Goal: Task Accomplishment & Management: Use online tool/utility

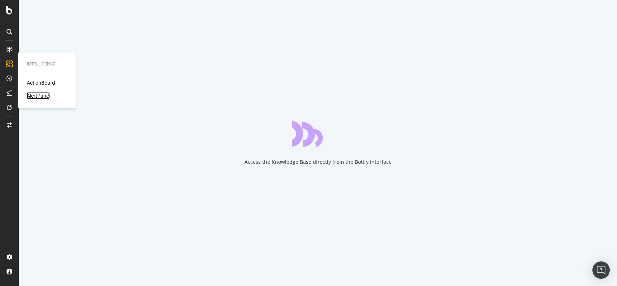
click at [34, 94] on div "AlertPanel" at bounding box center [38, 95] width 23 height 7
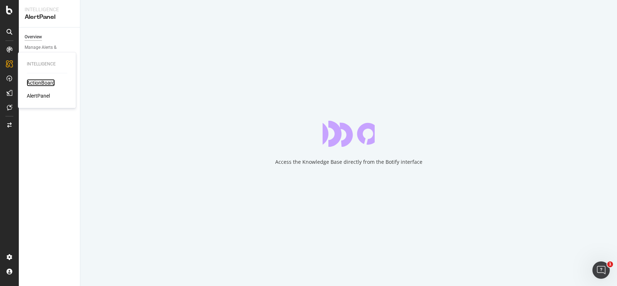
click at [46, 81] on div "ActionBoard" at bounding box center [41, 82] width 28 height 7
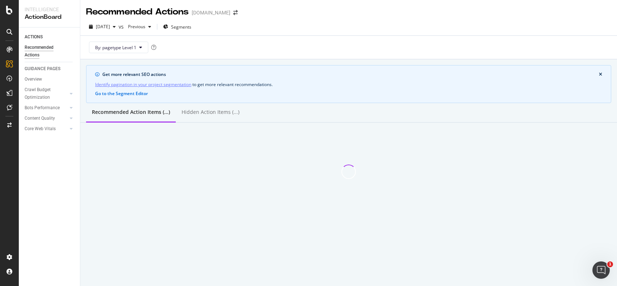
click at [349, 108] on div "Recommended Action Items (...) Hidden Action Items (...)" at bounding box center [348, 113] width 536 height 20
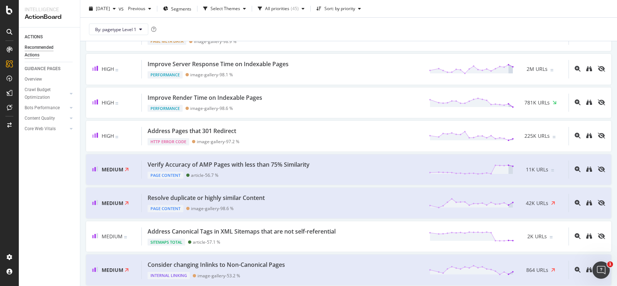
scroll to position [310, 0]
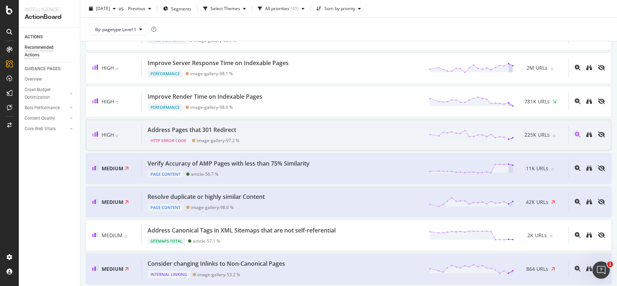
click at [311, 140] on div "Address Pages that 301 Redirect HTTP Error Code image-gallery - 97.2 % 225K URLs" at bounding box center [355, 135] width 427 height 18
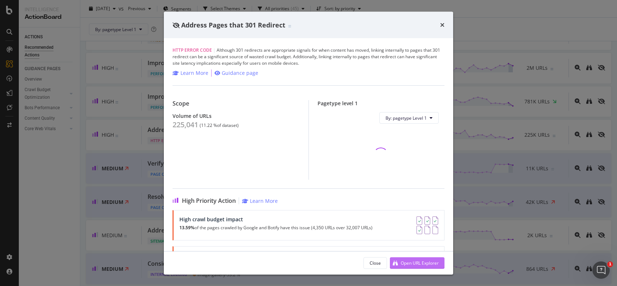
click at [404, 261] on div "Open URL Explorer" at bounding box center [419, 263] width 38 height 6
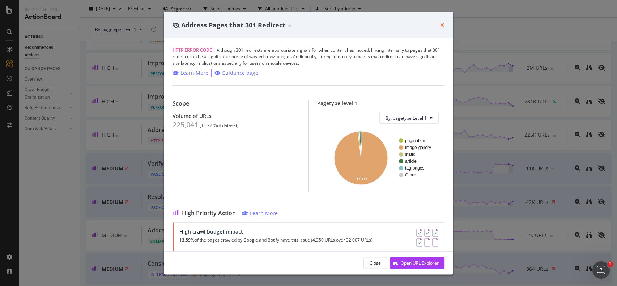
click at [443, 22] on icon "times" at bounding box center [442, 25] width 4 height 6
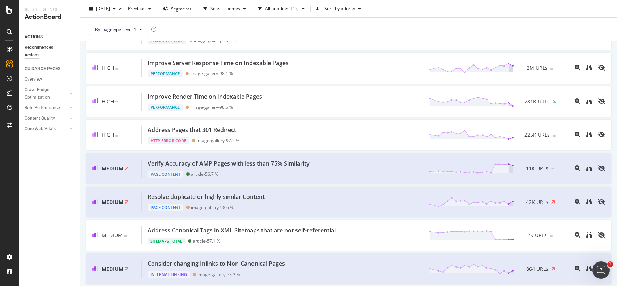
click at [442, 25] on div "By: pagetype Level 1" at bounding box center [348, 29] width 525 height 23
click at [215, 22] on div "By: pagetype Level 1" at bounding box center [348, 29] width 525 height 23
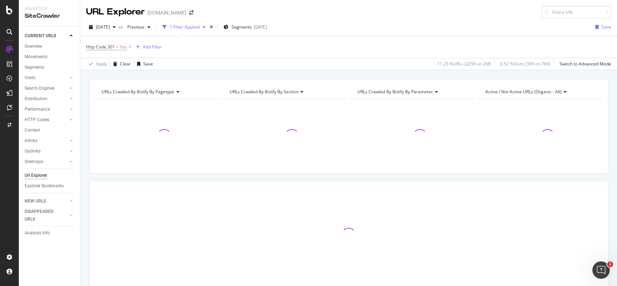
click at [313, 74] on div "URLs Crawled By Botify By pagetype Chart (by Value) Table Expand Export as CSV …" at bounding box center [348, 78] width 536 height 17
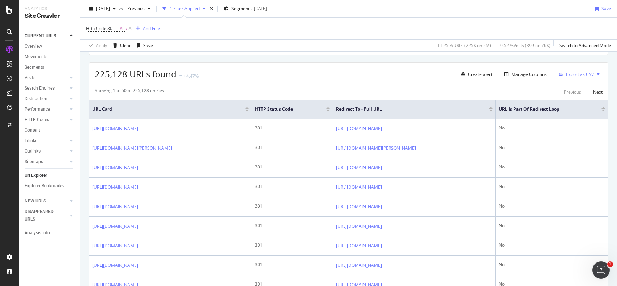
scroll to position [134, 0]
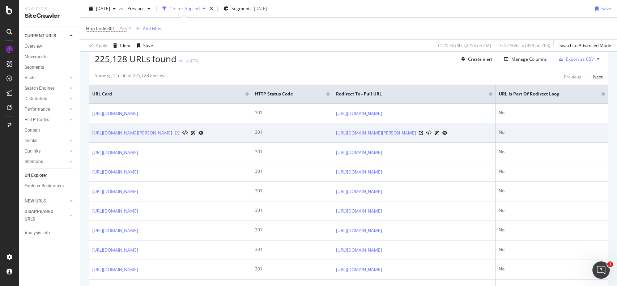
click at [179, 135] on icon at bounding box center [177, 133] width 4 height 4
click at [172, 137] on link "[URL][DOMAIN_NAME][PERSON_NAME]" at bounding box center [132, 132] width 80 height 7
click at [203, 135] on icon at bounding box center [200, 133] width 5 height 4
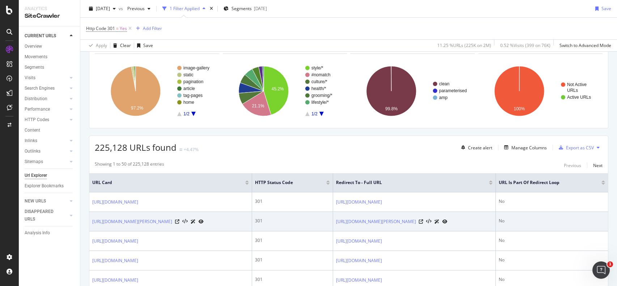
scroll to position [0, 0]
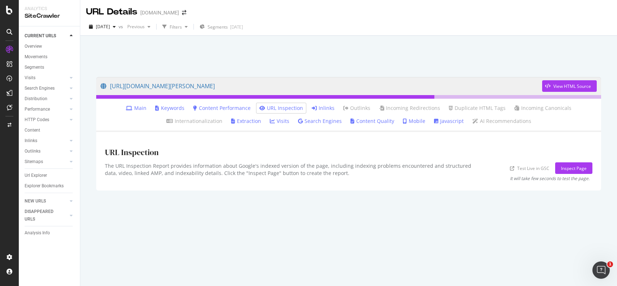
click at [313, 107] on icon at bounding box center [314, 108] width 5 height 5
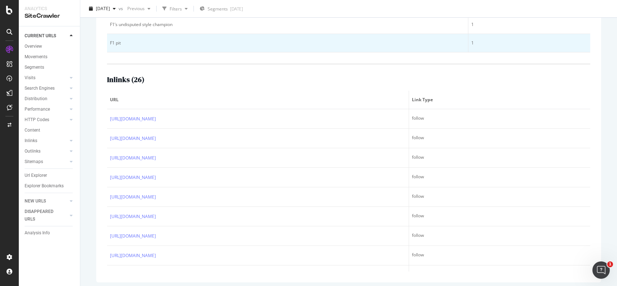
scroll to position [220, 0]
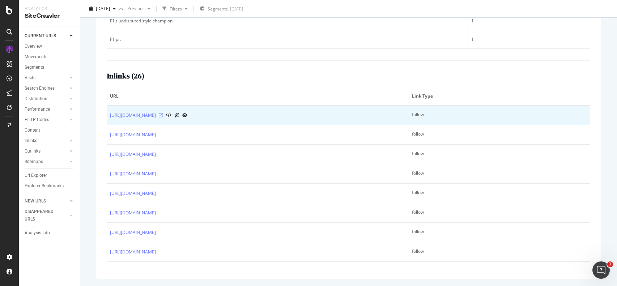
click at [163, 113] on icon at bounding box center [161, 115] width 4 height 4
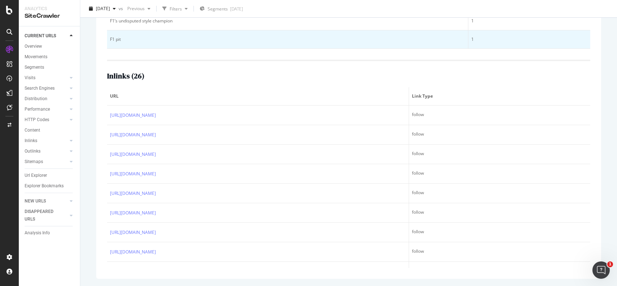
click at [403, 44] on td "F1 pit" at bounding box center [287, 39] width 361 height 18
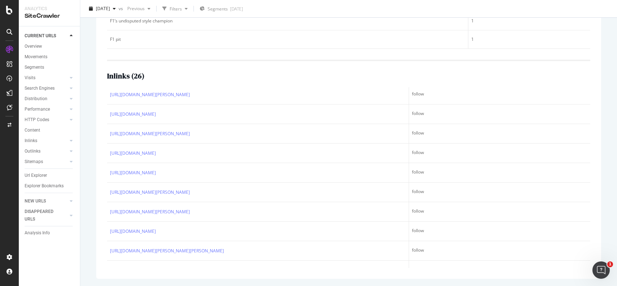
scroll to position [419, 0]
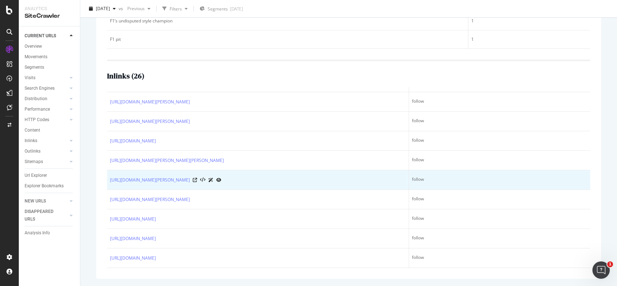
drag, startPoint x: 452, startPoint y: 263, endPoint x: 299, endPoint y: 180, distance: 174.3
click at [299, 180] on tbody "[URL][DOMAIN_NAME] follow [URL][DOMAIN_NAME] follow [URL][DOMAIN_NAME] follow […" at bounding box center [348, 13] width 483 height 507
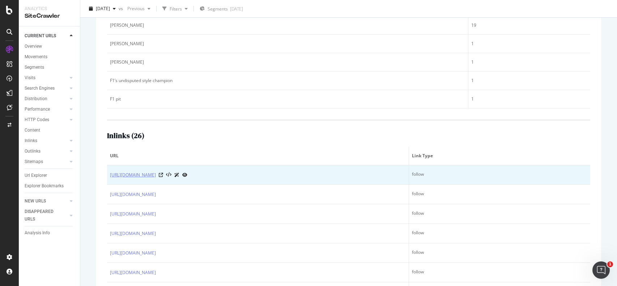
scroll to position [161, 0]
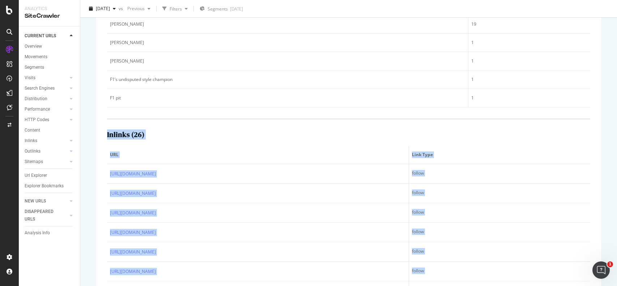
click at [103, 137] on div "Top 5 text anchors of inlinks ( Sample of 5 from 8 ) Text # Links [PERSON_NAME]…" at bounding box center [348, 154] width 505 height 367
copy div "Inlinks ( 26 ) URL Link Type [URL][DOMAIN_NAME] follow [URL][DOMAIN_NAME] follo…"
